Goal: Information Seeking & Learning: Learn about a topic

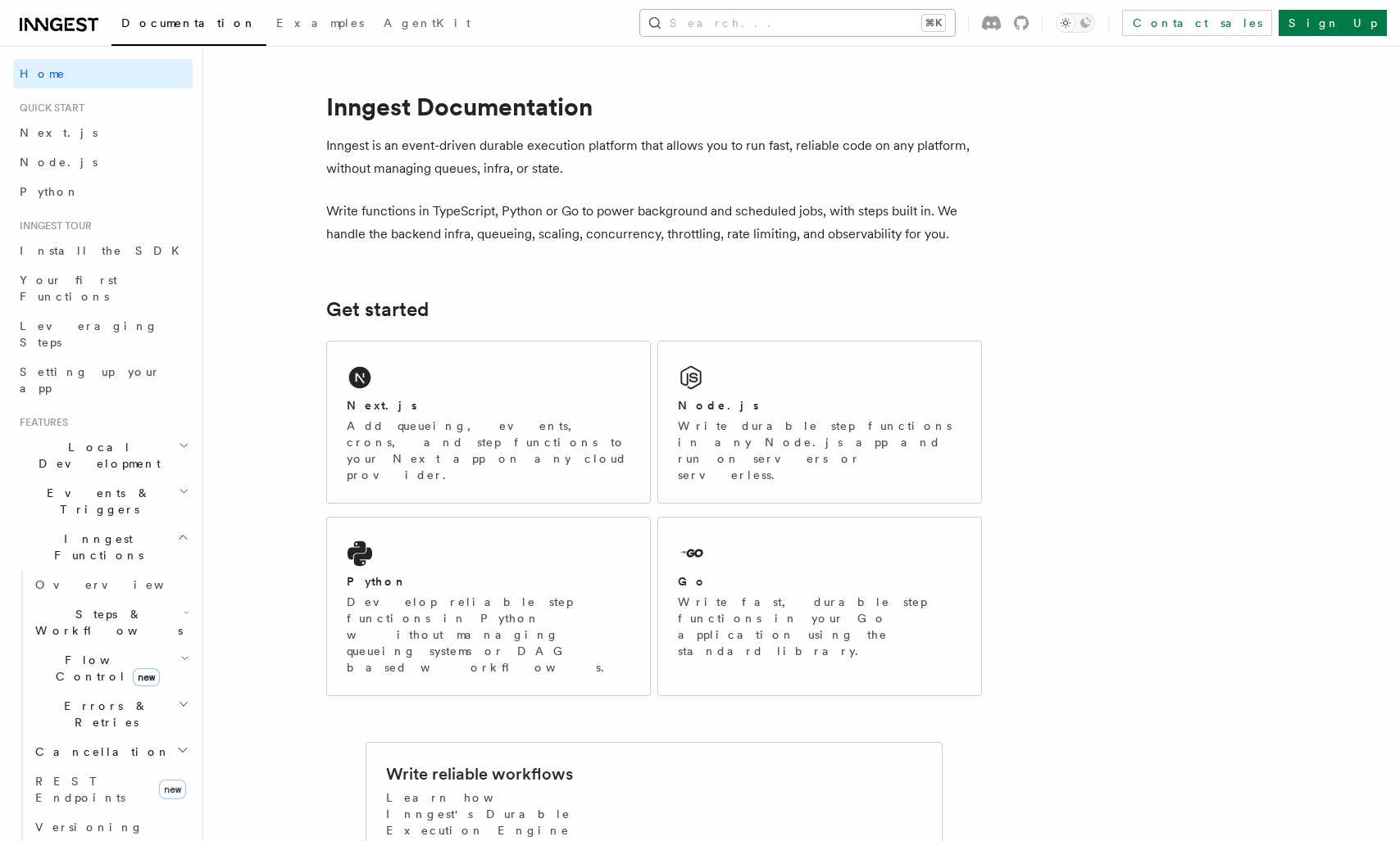
click at [853, 34] on button "Search... ⌘K" at bounding box center [797, 23] width 315 height 26
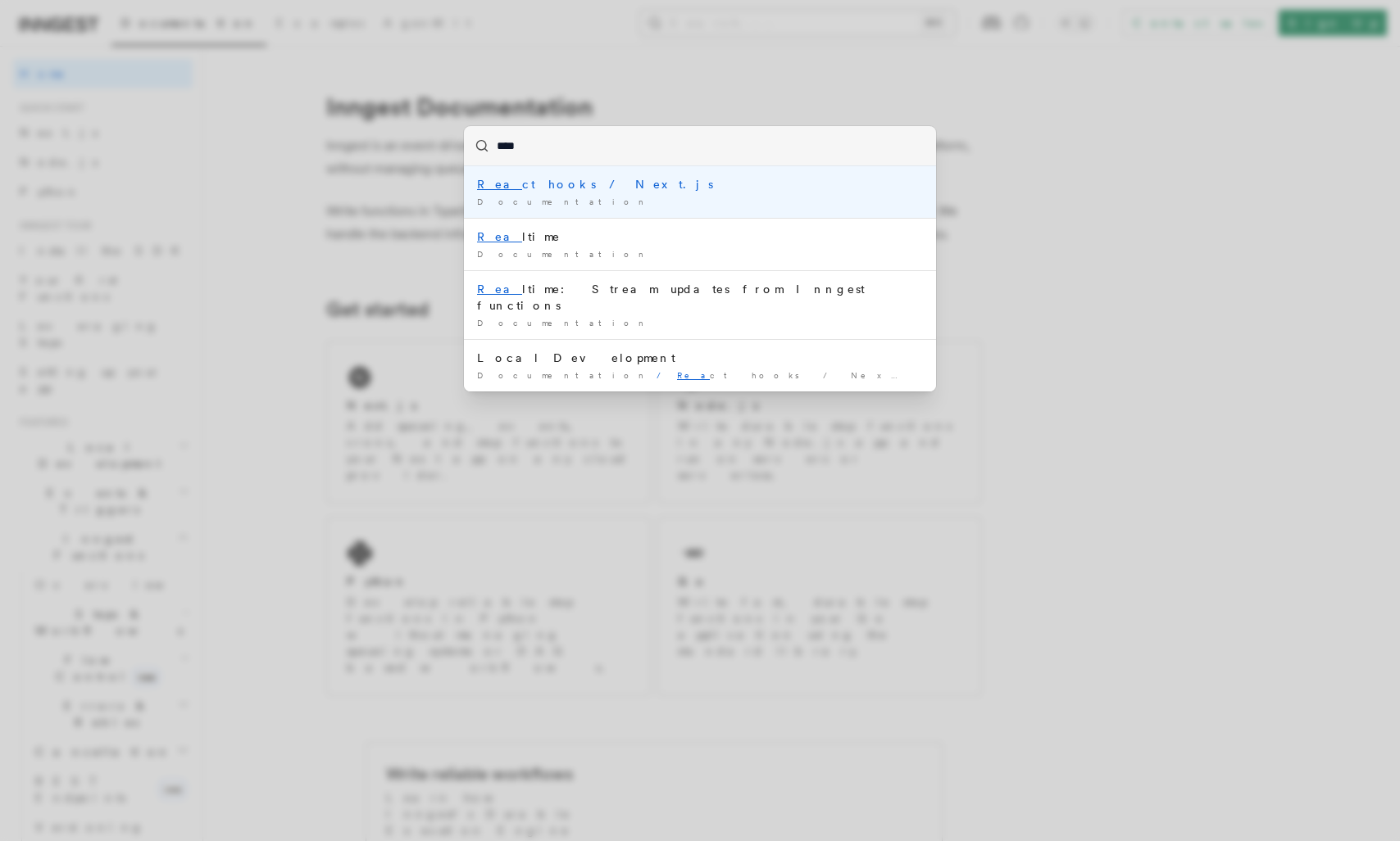
type input "*****"
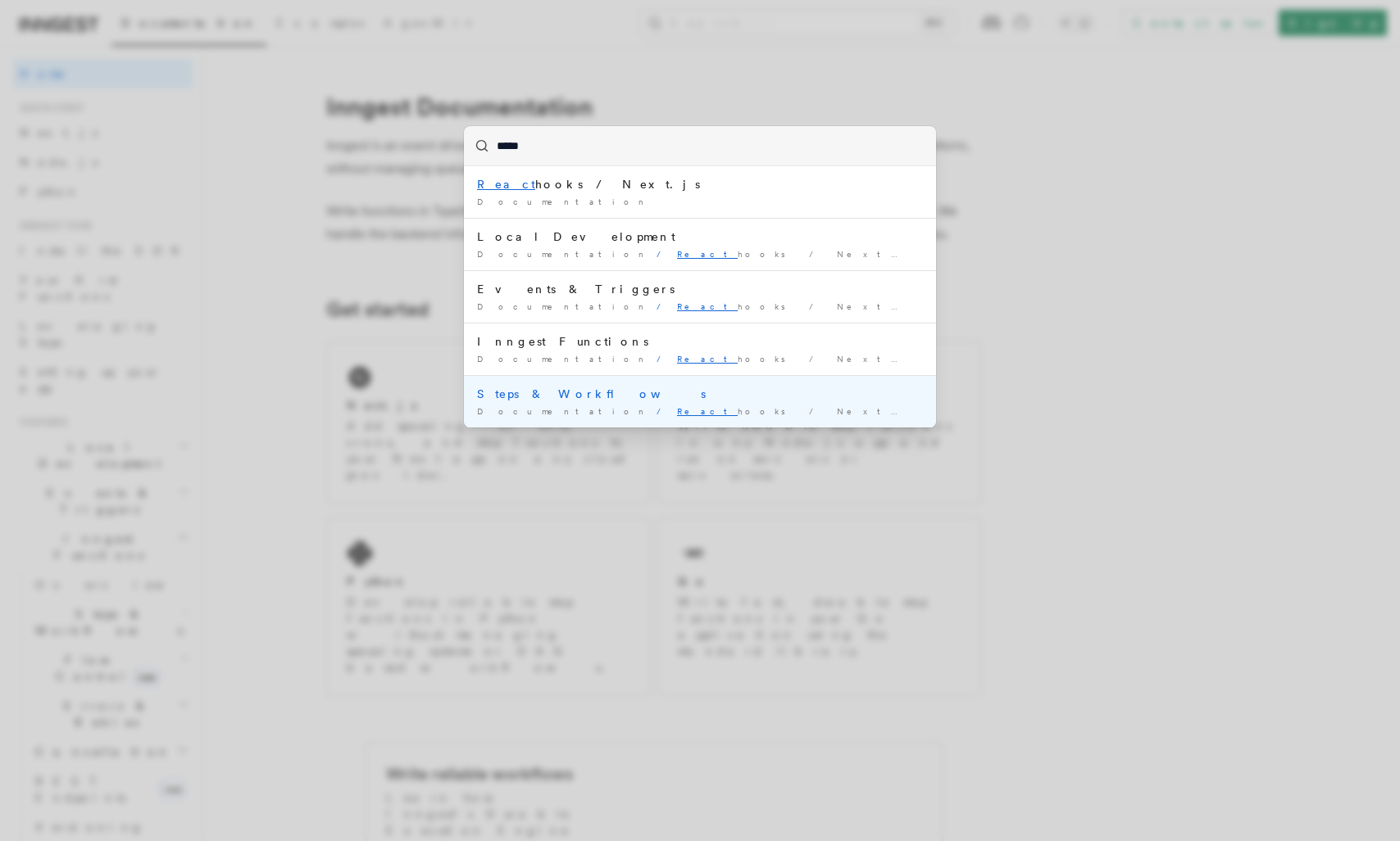
click at [672, 404] on li "Steps & Workflows Documentation / React hooks / Next.js /" at bounding box center [700, 401] width 472 height 52
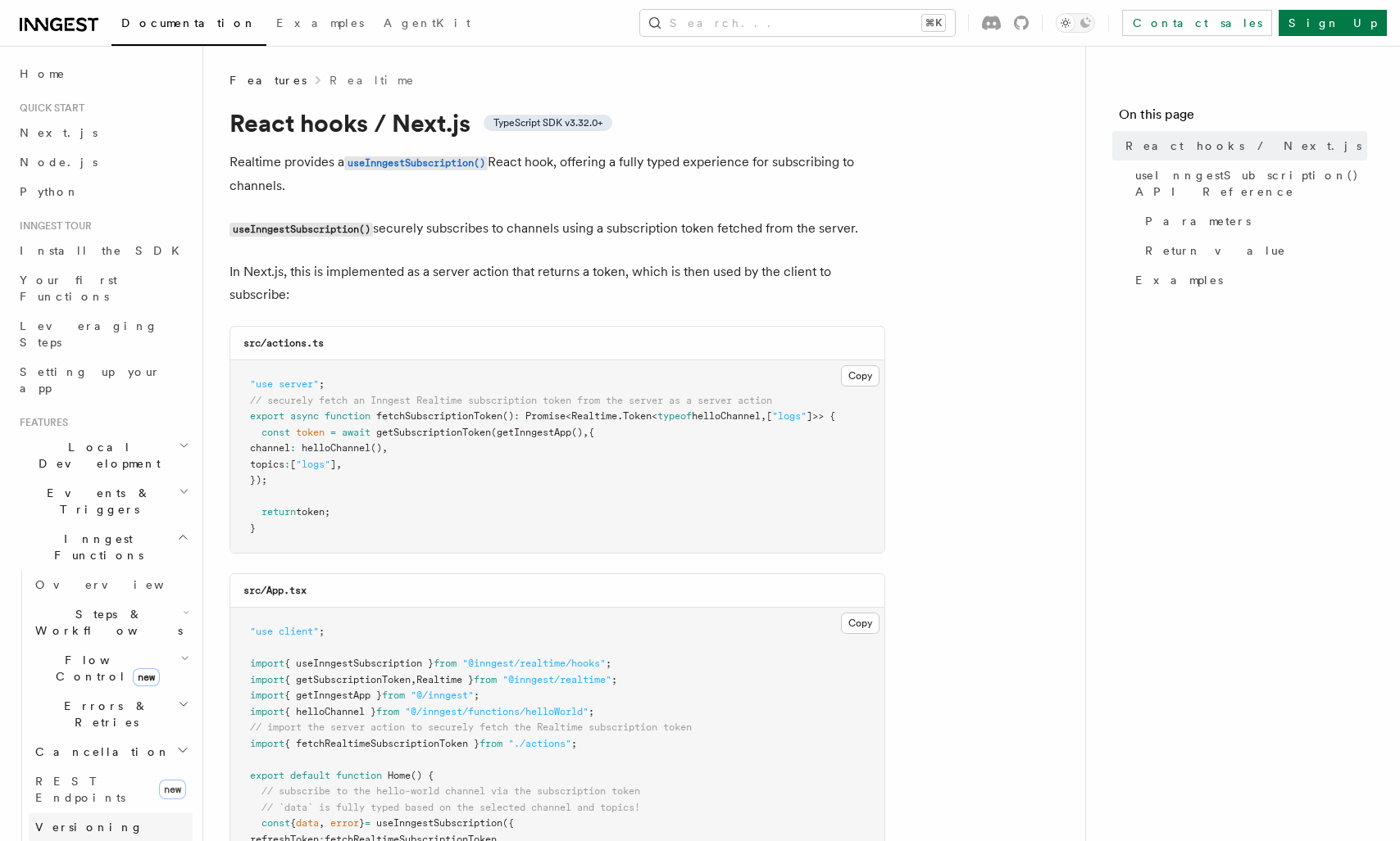
scroll to position [561, 0]
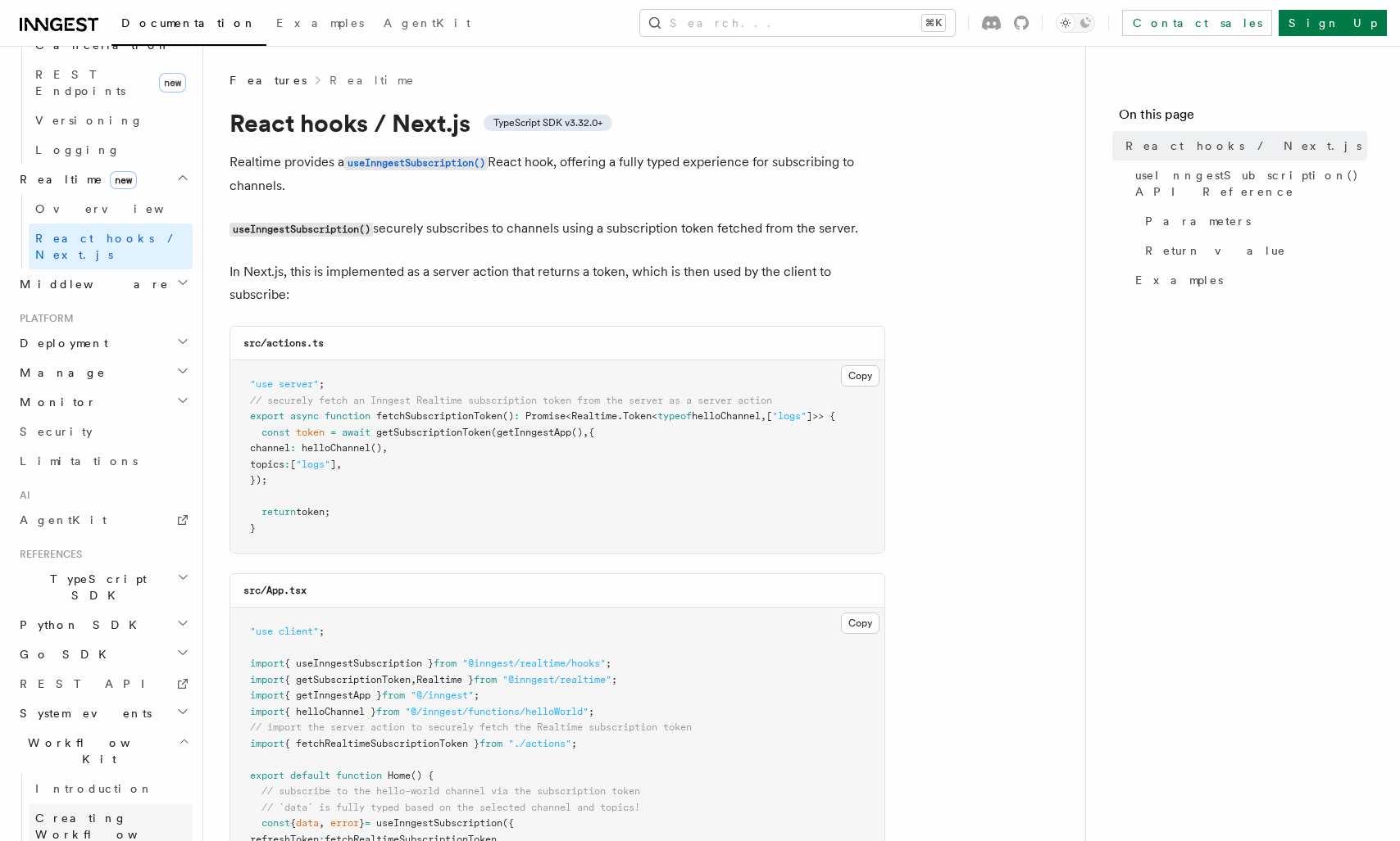
click at [98, 812] on span "Creating Workflow Actions" at bounding box center [106, 835] width 143 height 46
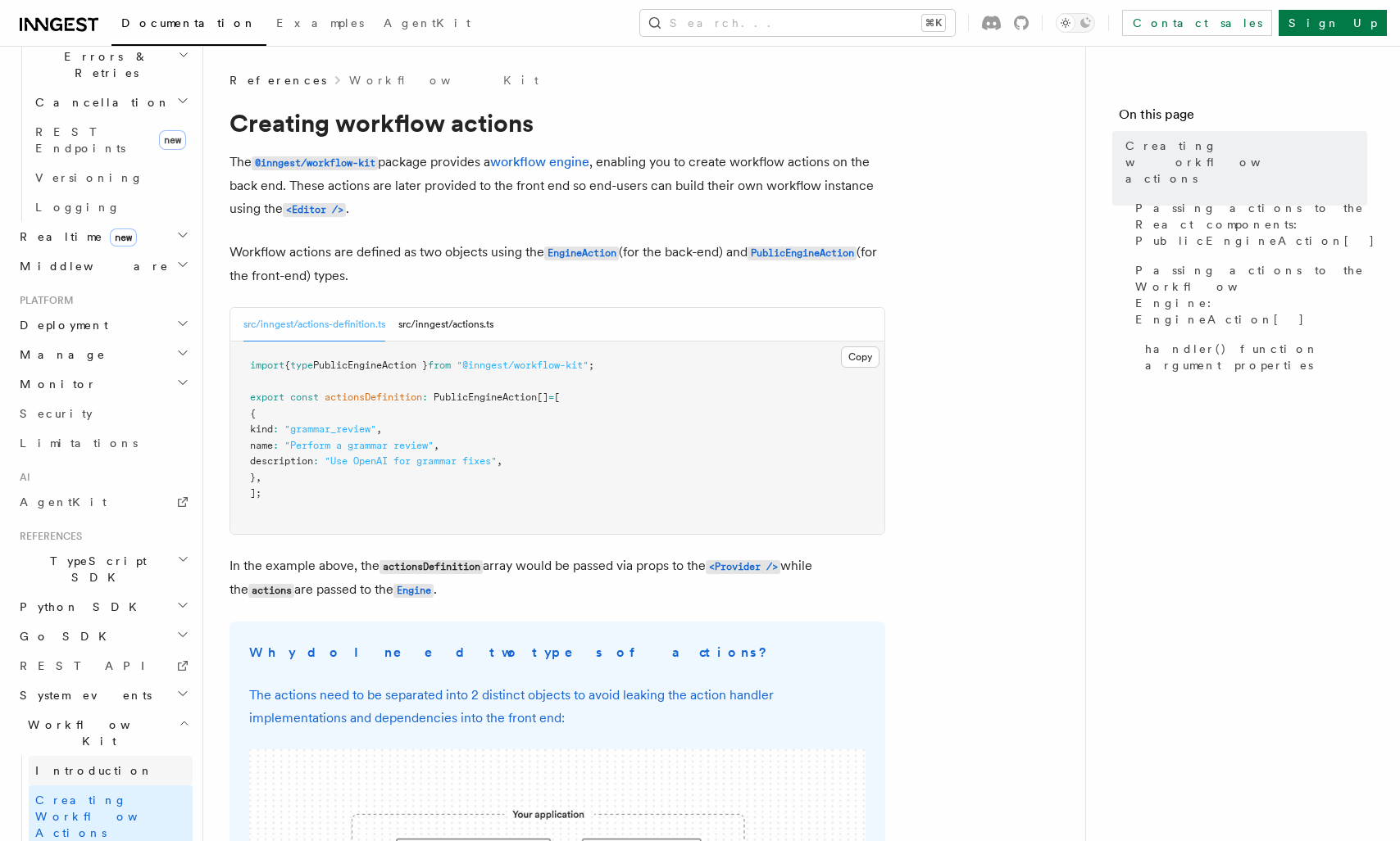
click at [81, 756] on link "Introduction" at bounding box center [110, 771] width 164 height 29
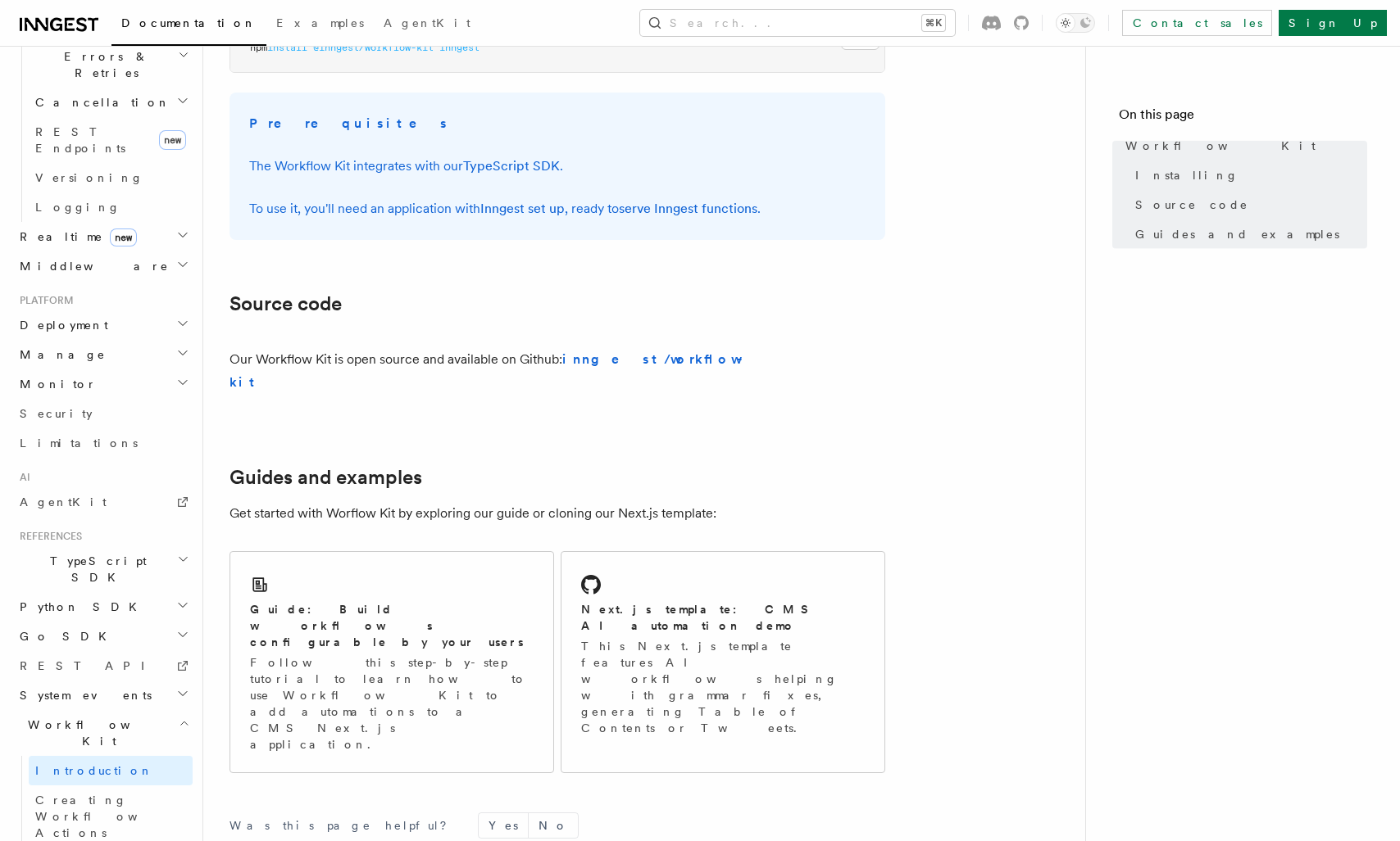
scroll to position [761, 0]
click at [677, 360] on strong "inngest/workflow-kit" at bounding box center [490, 370] width 521 height 39
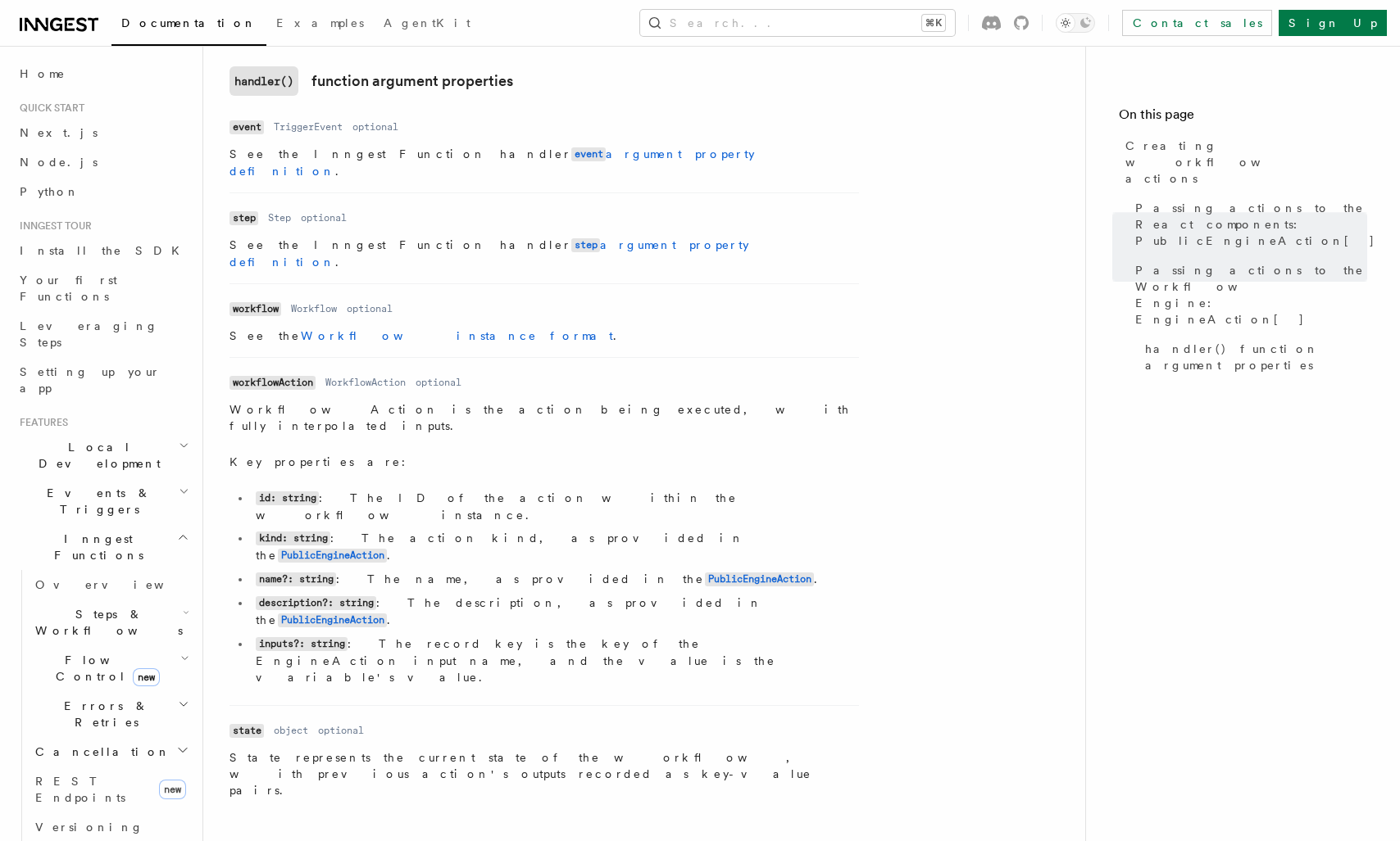
scroll to position [2230, 0]
